Goal: Task Accomplishment & Management: Manage account settings

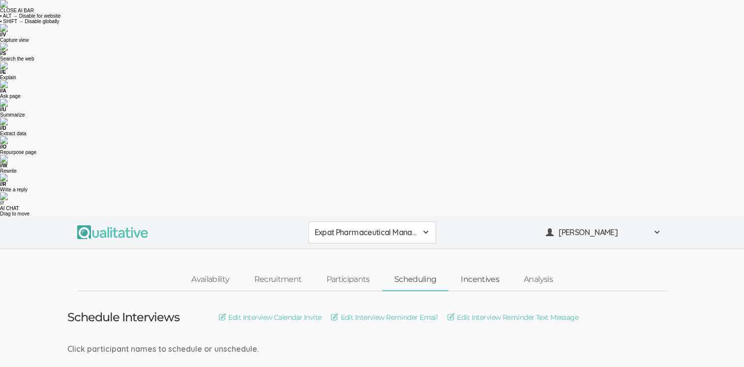
click at [484, 269] on link "Incentives" at bounding box center [480, 279] width 63 height 21
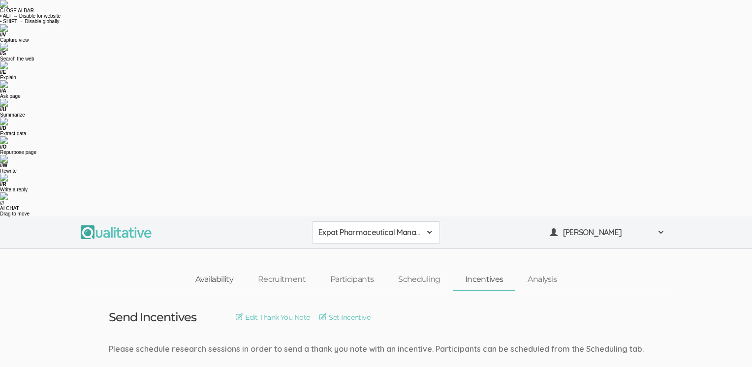
click at [218, 269] on link "Availability" at bounding box center [214, 279] width 62 height 21
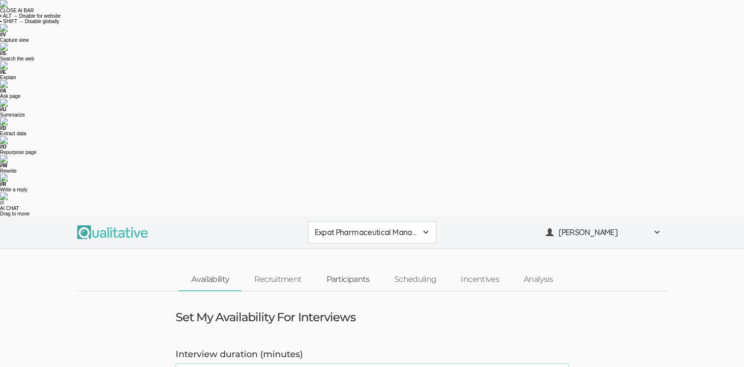
click at [343, 269] on link "Participants" at bounding box center [348, 279] width 68 height 21
click at [354, 269] on link "Participants" at bounding box center [348, 279] width 68 height 21
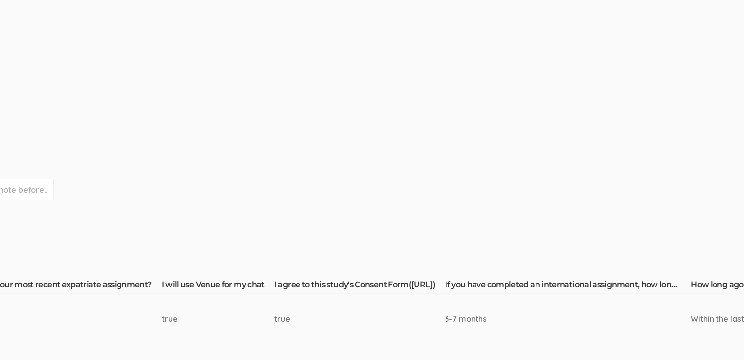
scroll to position [148, 1129]
click at [435, 279] on th "I agree to this study's Consent Form([URL])" at bounding box center [356, 286] width 171 height 14
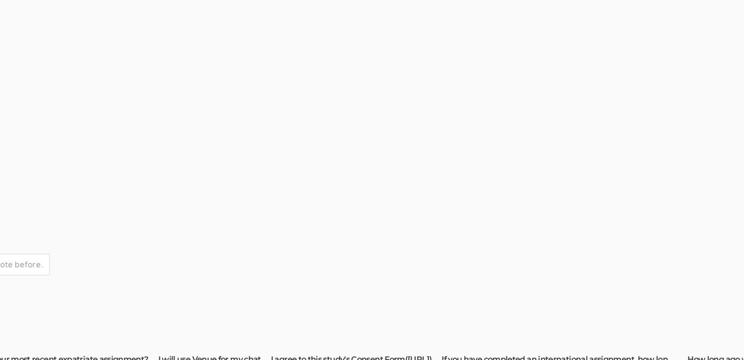
click at [435, 354] on th "I agree to this study's Consent Form([URL])" at bounding box center [356, 361] width 171 height 14
click at [434, 354] on th "I agree to this study's Consent Form([URL])" at bounding box center [356, 361] width 171 height 14
click at [441, 354] on th "I agree to this study's Consent Form([URL])" at bounding box center [356, 361] width 171 height 14
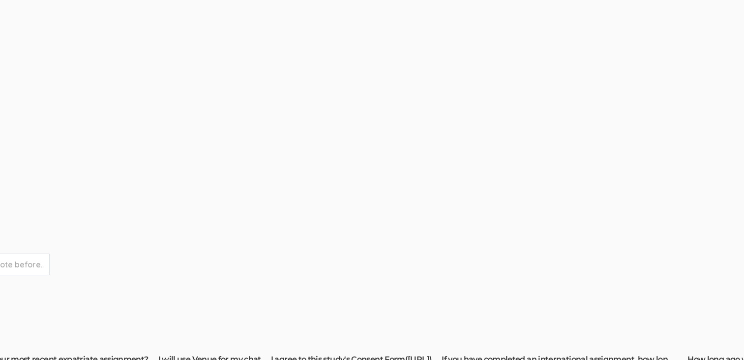
click at [441, 354] on th "I agree to this study's Consent Form([URL])" at bounding box center [356, 361] width 171 height 14
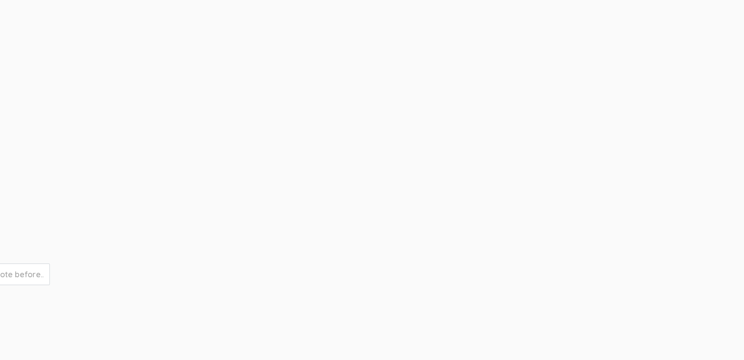
scroll to position [155, 1129]
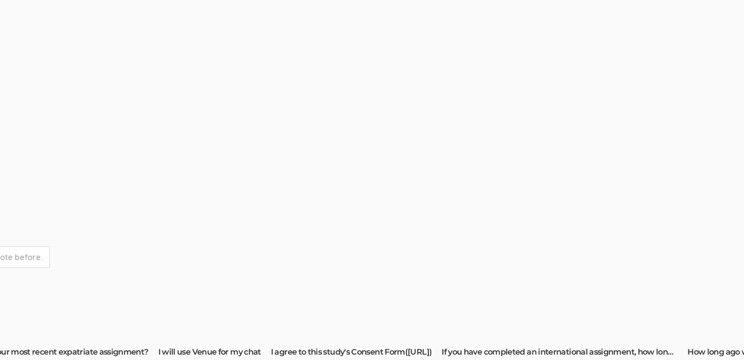
click at [612, 246] on form "Show participants that have not been invited Show participants that have not be…" at bounding box center [210, 272] width 2665 height 53
drag, startPoint x: 377, startPoint y: 136, endPoint x: 498, endPoint y: 150, distance: 121.4
drag, startPoint x: 498, startPoint y: 150, endPoint x: 441, endPoint y: 170, distance: 60.4
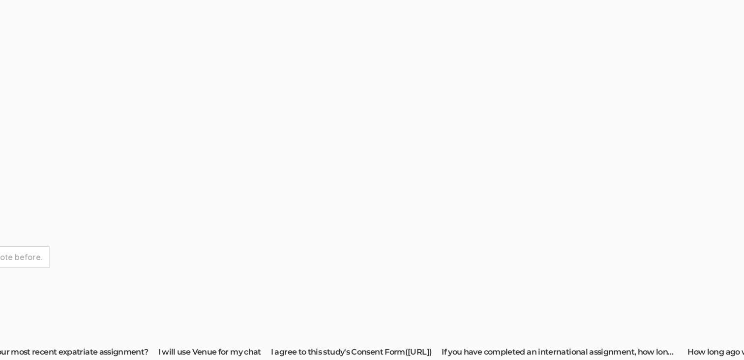
click at [639, 273] on td "Manage Participants Edit Survey and Availability Request Edit Survey Request Ed…" at bounding box center [211, 319] width 2680 height 366
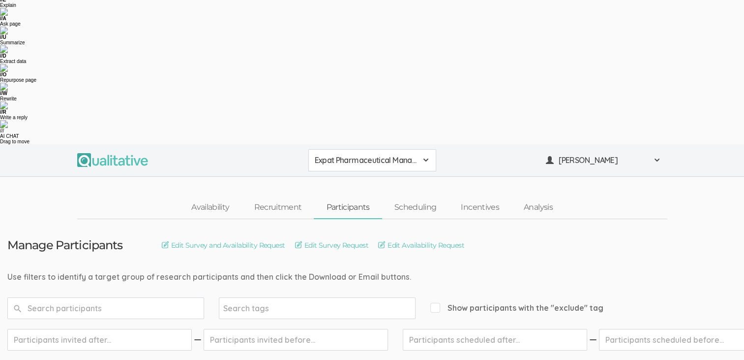
scroll to position [57, 0]
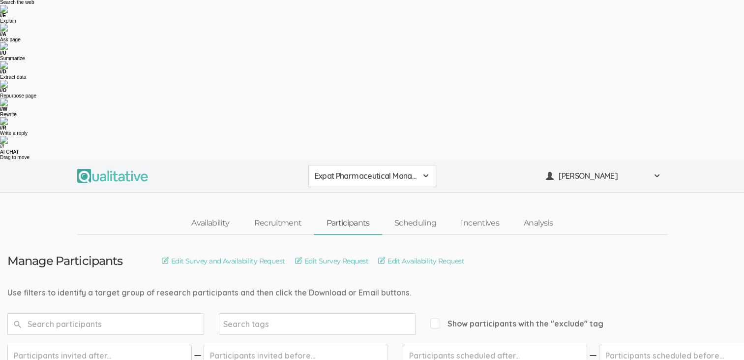
click at [130, 344] on input "text" at bounding box center [99, 355] width 184 height 22
click at [419, 213] on link "Scheduling" at bounding box center [415, 223] width 67 height 21
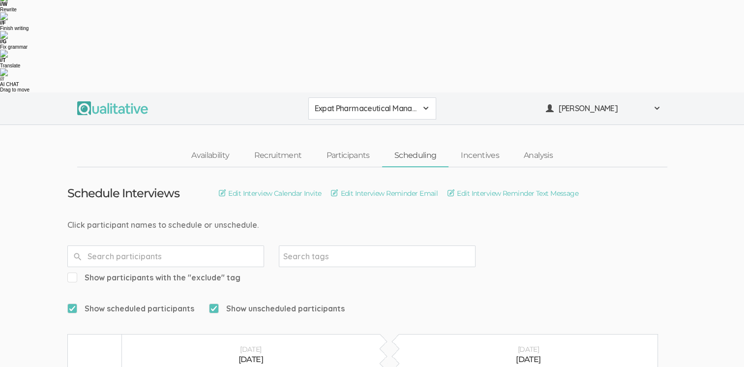
scroll to position [50, 0]
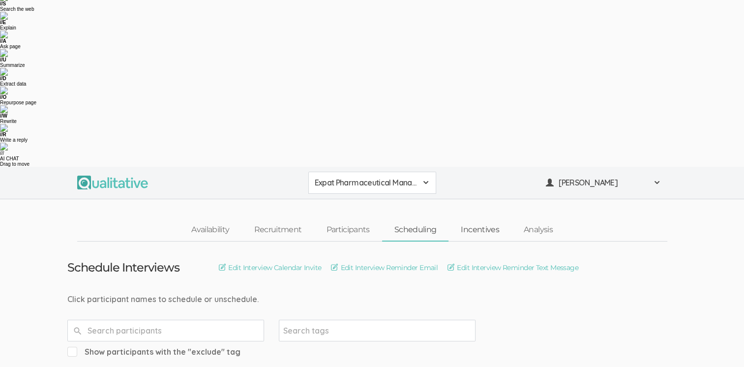
click at [484, 219] on link "Incentives" at bounding box center [480, 229] width 63 height 21
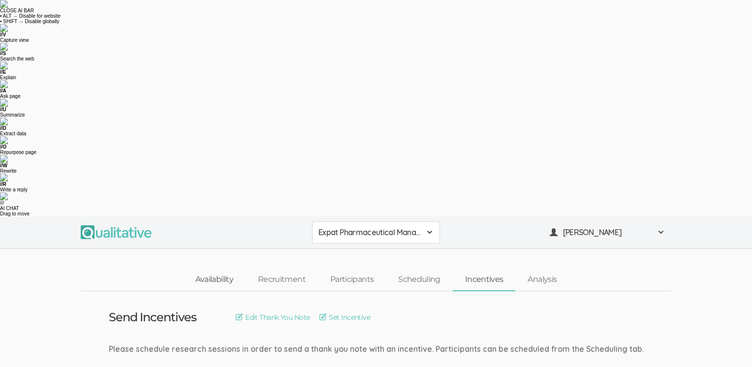
click at [198, 269] on link "Availability" at bounding box center [214, 279] width 62 height 21
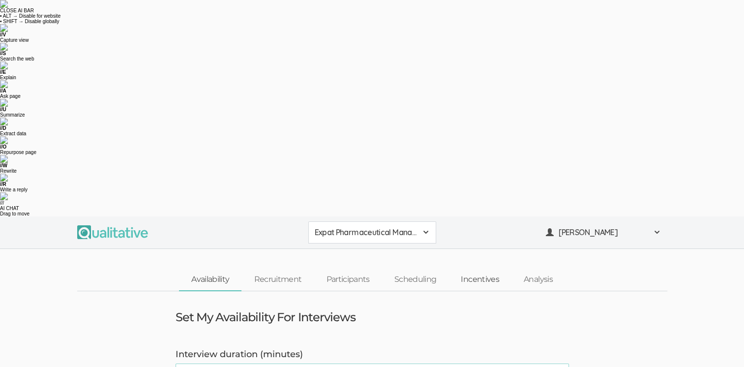
click at [495, 269] on link "Incentives" at bounding box center [480, 279] width 63 height 21
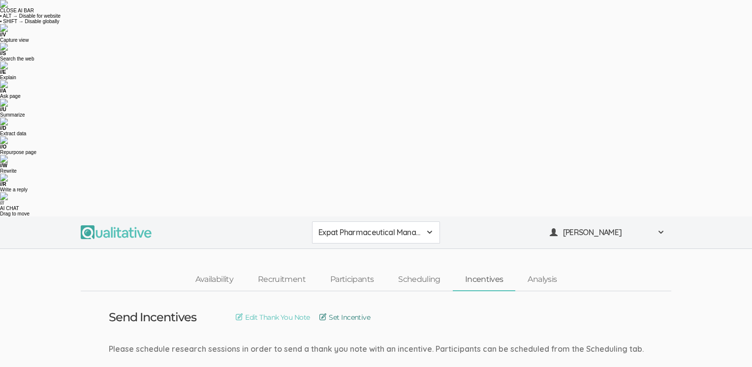
click at [355, 312] on link "Set Incentive" at bounding box center [344, 317] width 51 height 11
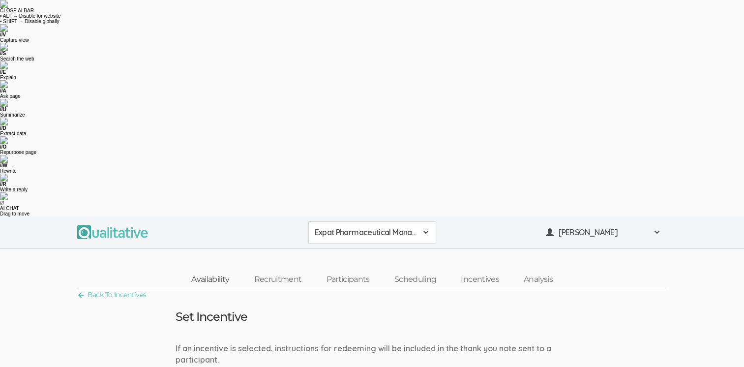
click at [207, 269] on link "Availability" at bounding box center [210, 279] width 62 height 21
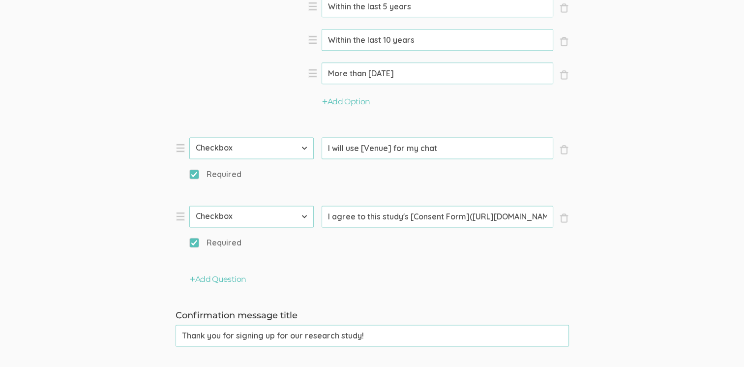
scroll to position [1033, 0]
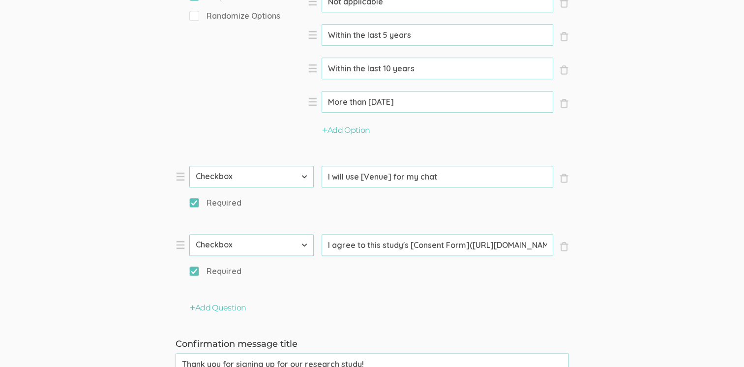
scroll to position [1181, 0]
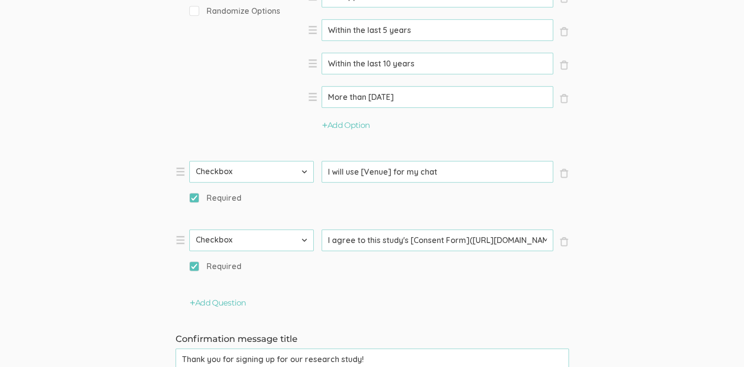
click at [499, 229] on input "I agree to this study's [Consent Form]([URL][DOMAIN_NAME])" at bounding box center [438, 240] width 232 height 22
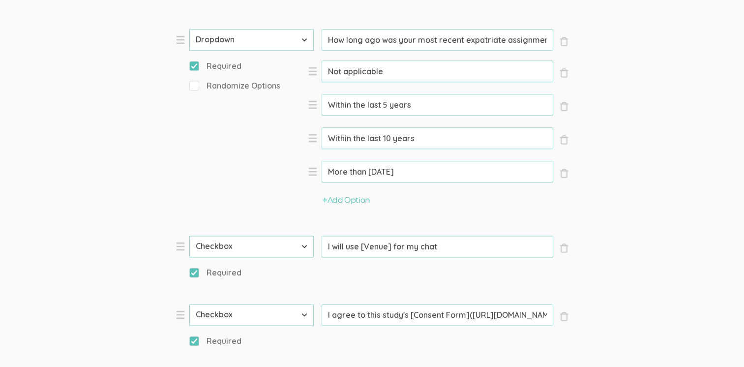
click at [499, 304] on input "I agree to this study's [Consent Form](https://liveindianatech-my.sharepoint.co…" at bounding box center [438, 315] width 232 height 22
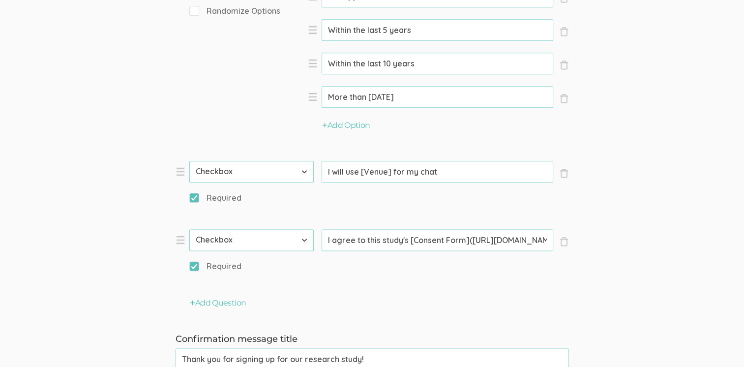
click at [363, 229] on input "I agree to this study's [Consent Form](https://liveindianatech-my.sharepoint.co…" at bounding box center [438, 240] width 232 height 22
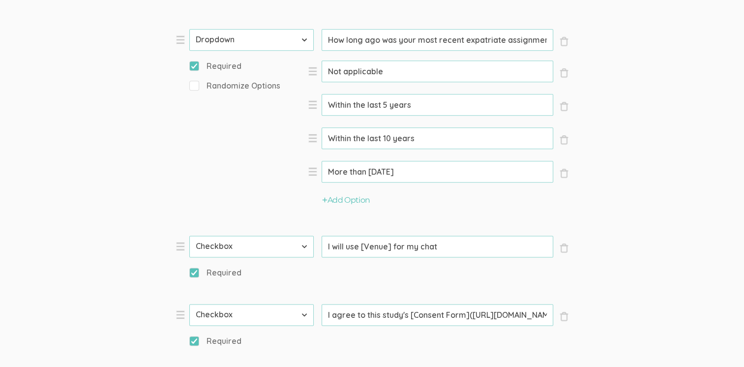
click at [363, 304] on input "I agree to this study's [Consent Form](https://liveindianatech-my.sharepoint.co…" at bounding box center [438, 315] width 232 height 22
click at [497, 304] on input "I agree to this study's [Consent Form](https://liveindianatech-my.sharepoint.co…" at bounding box center [438, 315] width 232 height 22
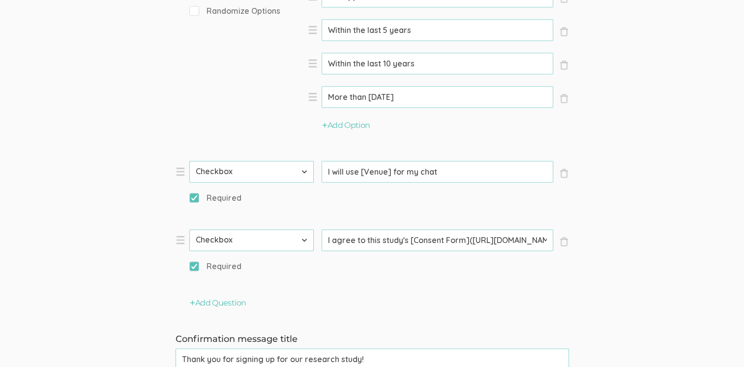
click at [497, 229] on input "I agree to this study's [Consent Form](https://liveindianatech-my.sharepoint.co…" at bounding box center [438, 240] width 232 height 22
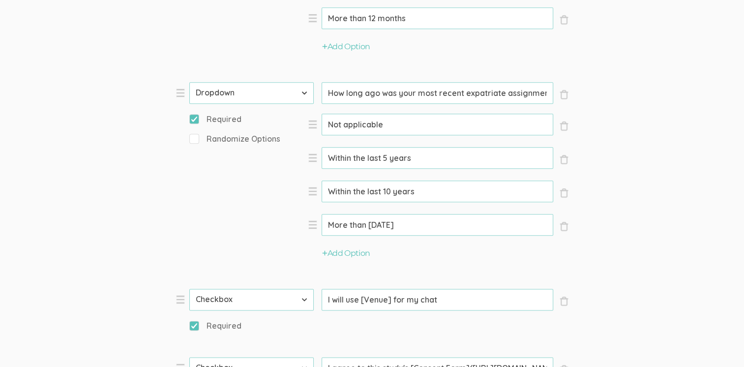
scroll to position [1131, 0]
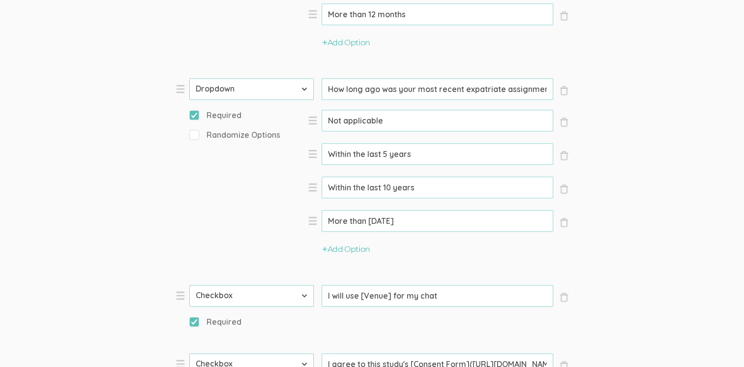
click at [510, 353] on input "I agree to this study's [Consent Form](https://liveindianatech-my.sharepoint.co…" at bounding box center [438, 364] width 232 height 22
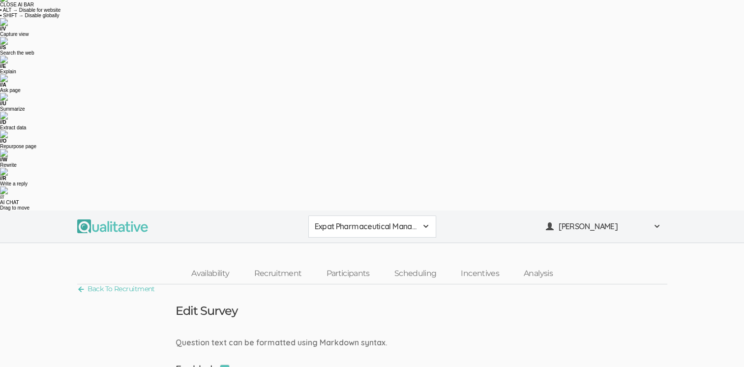
scroll to position [0, 0]
